Goal: Ask a question

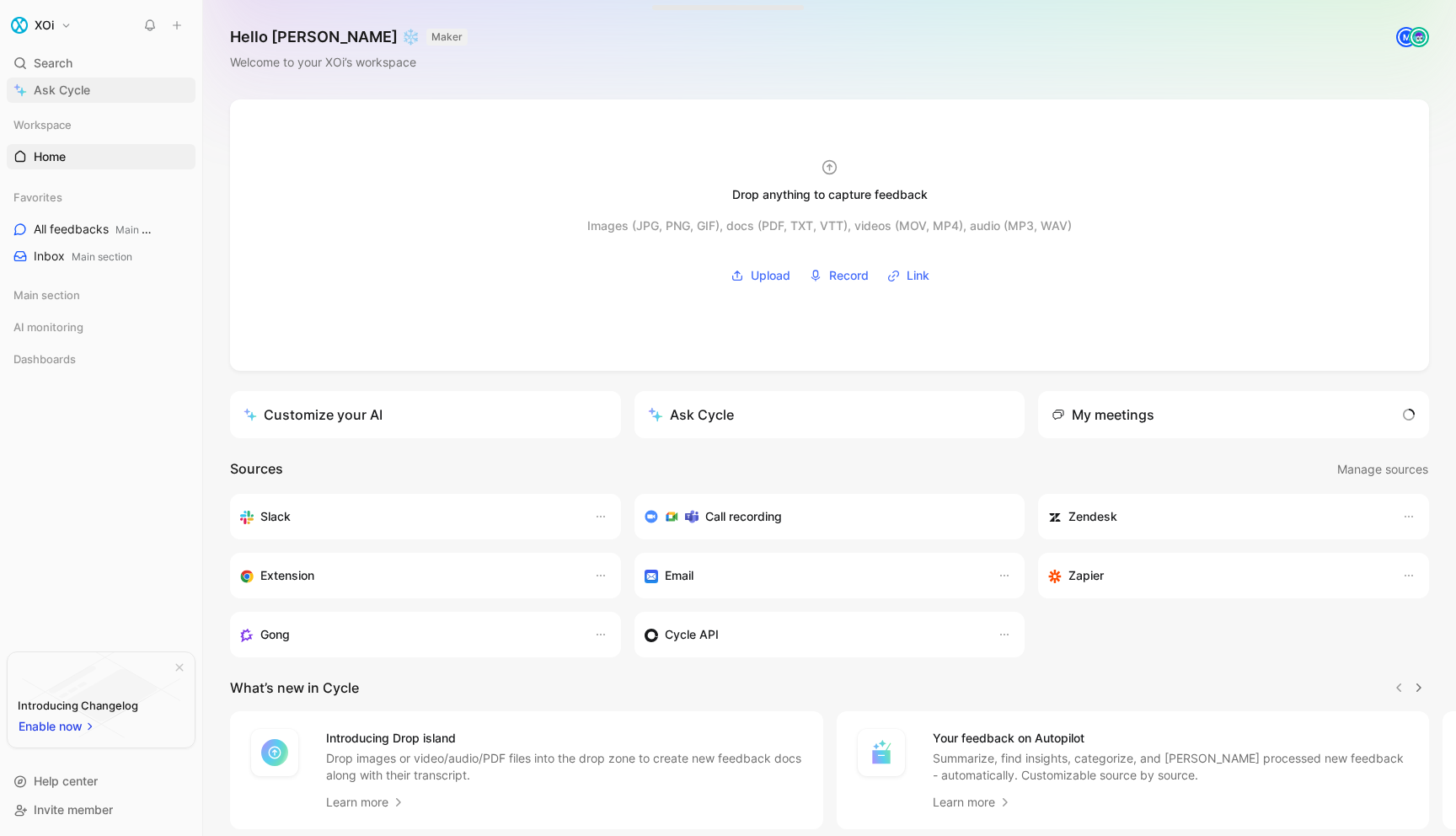
click at [50, 85] on span "Ask Cycle" at bounding box center [61, 90] width 56 height 20
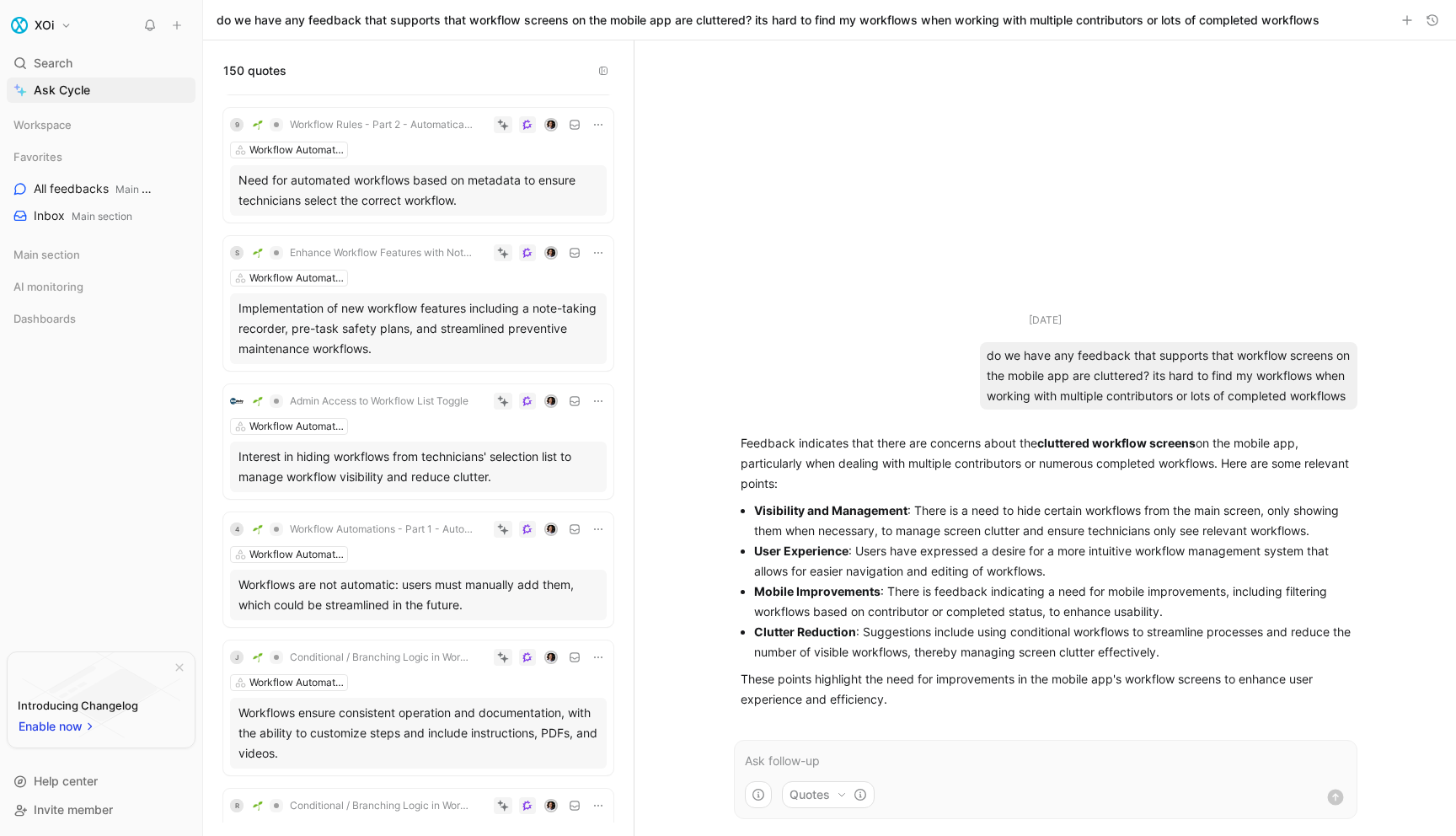
scroll to position [2479, 0]
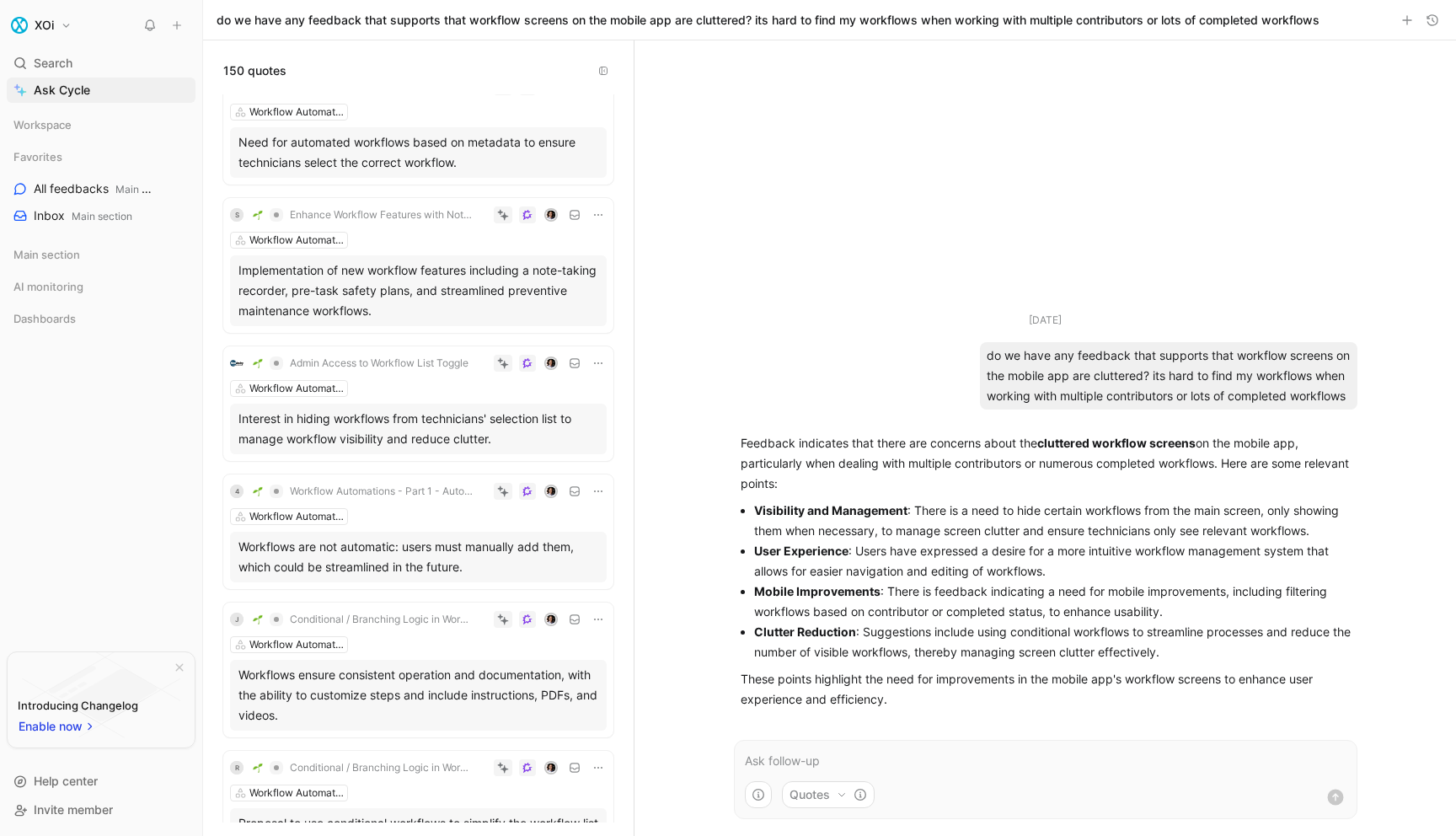
drag, startPoint x: 751, startPoint y: 551, endPoint x: 852, endPoint y: 552, distance: 101.0
click at [852, 552] on ul "Visibility and Management : There is a need to hide certain workflows from the …" at bounding box center [1045, 581] width 610 height 162
copy li "User Experience :"
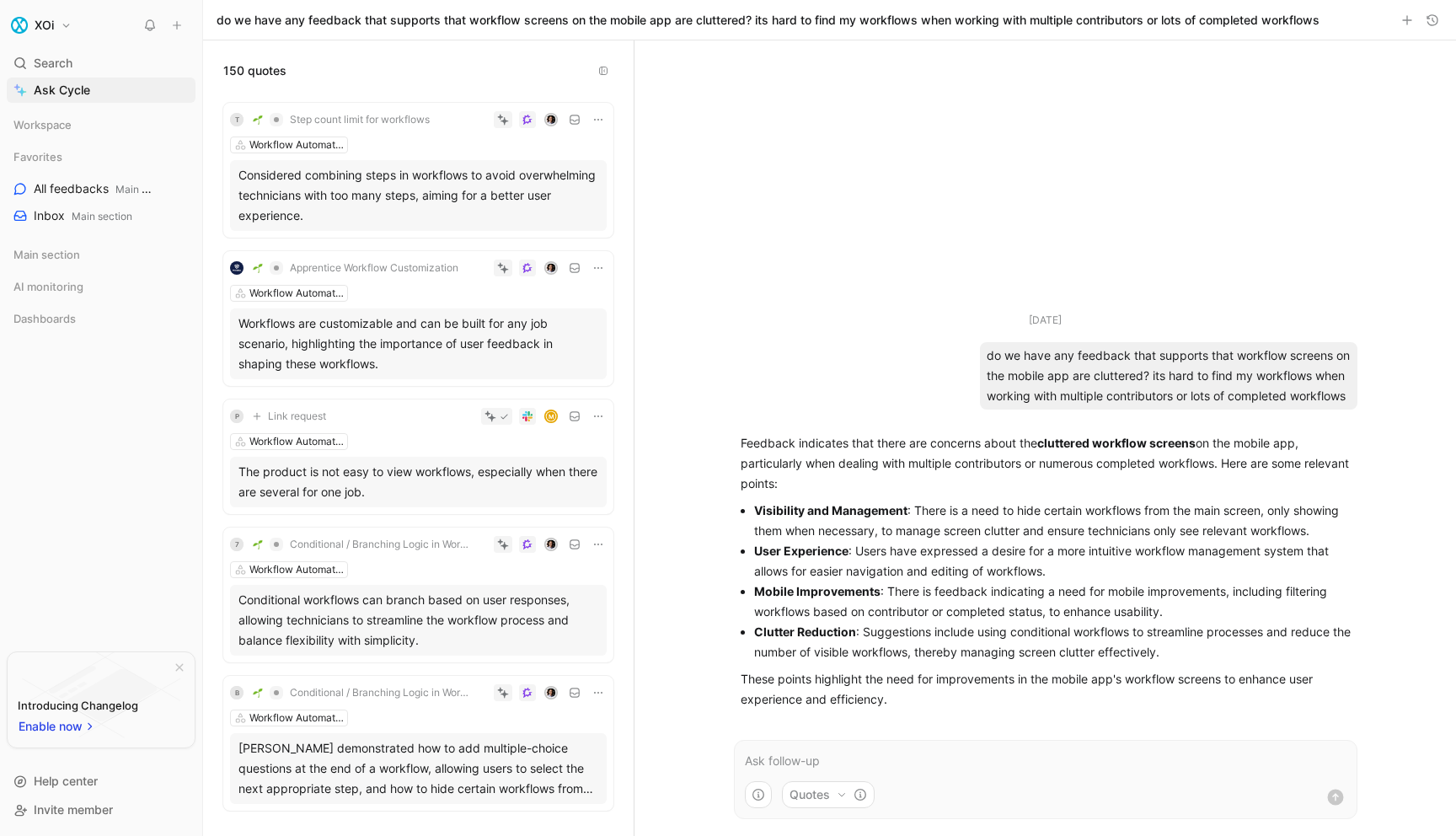
scroll to position [3291, 0]
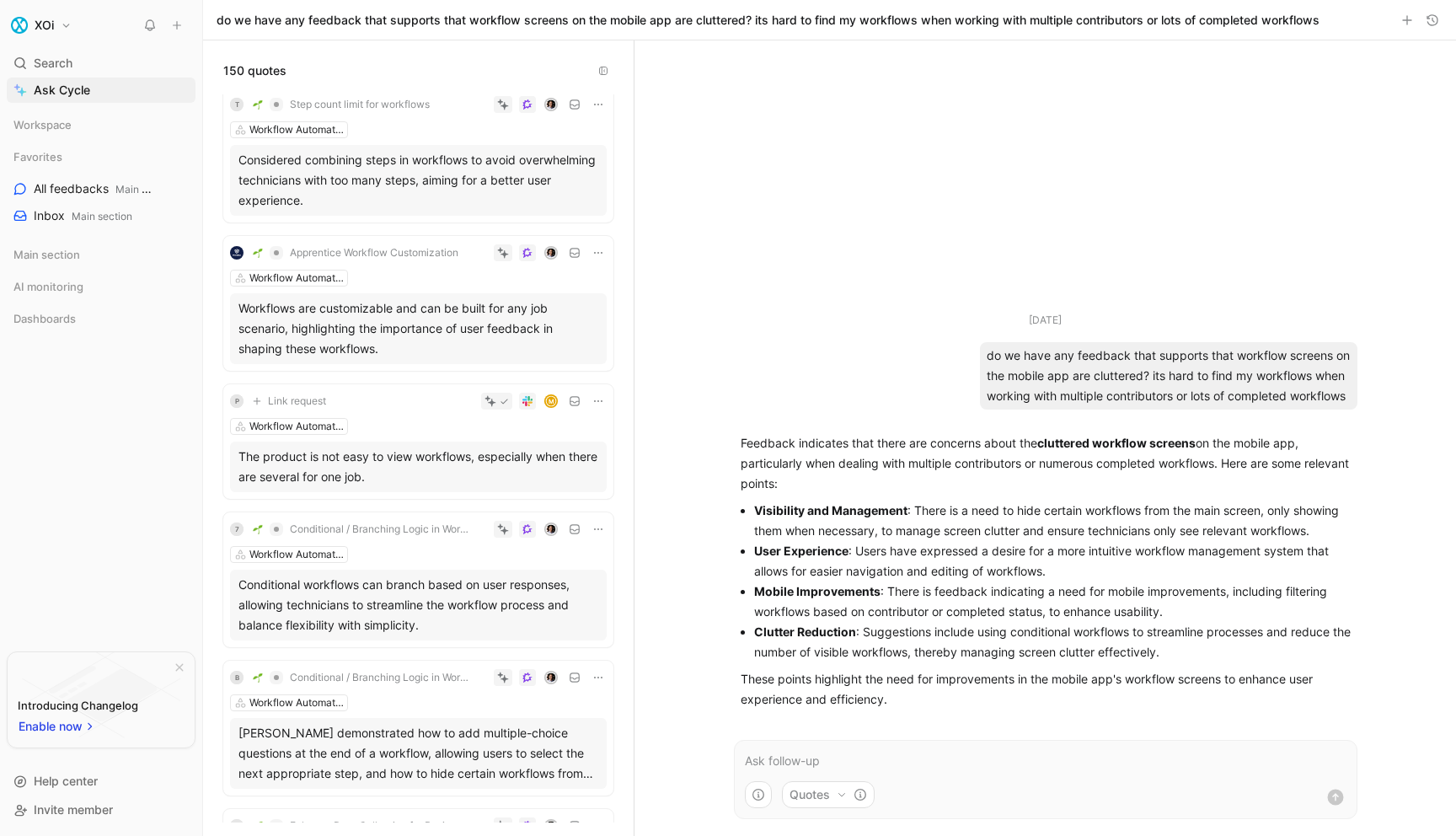
click at [1010, 527] on li "Visibility and Management : There is a need to hide certain workflows from the …" at bounding box center [1052, 521] width 596 height 41
drag, startPoint x: 853, startPoint y: 554, endPoint x: 1047, endPoint y: 570, distance: 194.7
click at [1047, 570] on li "User Experience : Users have expressed a desire for a more intuitive workflow m…" at bounding box center [1052, 561] width 596 height 41
copy li "Users have expressed a desire for a more intuitive workflow management system t…"
click at [794, 760] on p at bounding box center [1046, 761] width 602 height 20
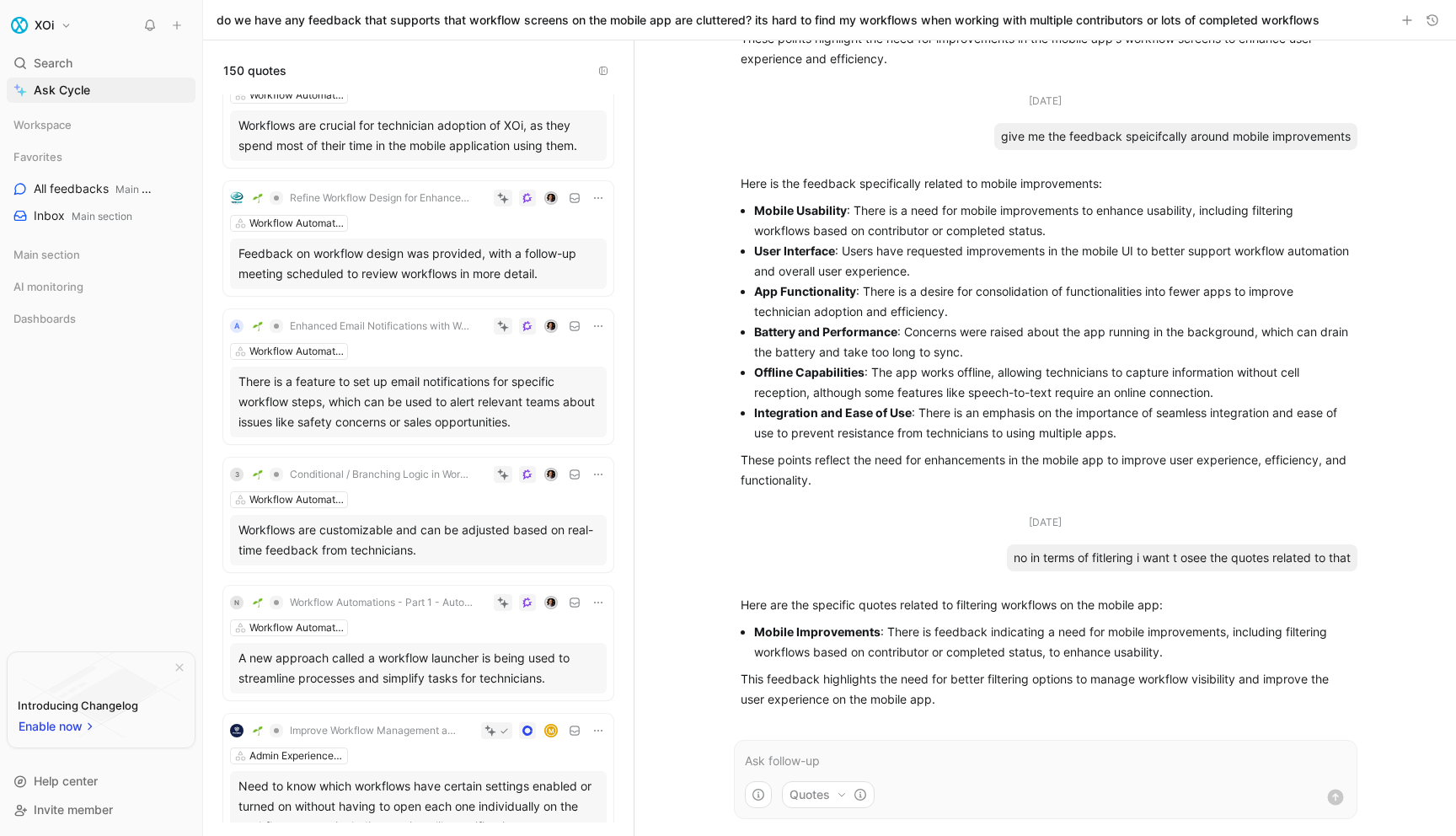
scroll to position [9047, 0]
